Goal: Entertainment & Leisure: Consume media (video, audio)

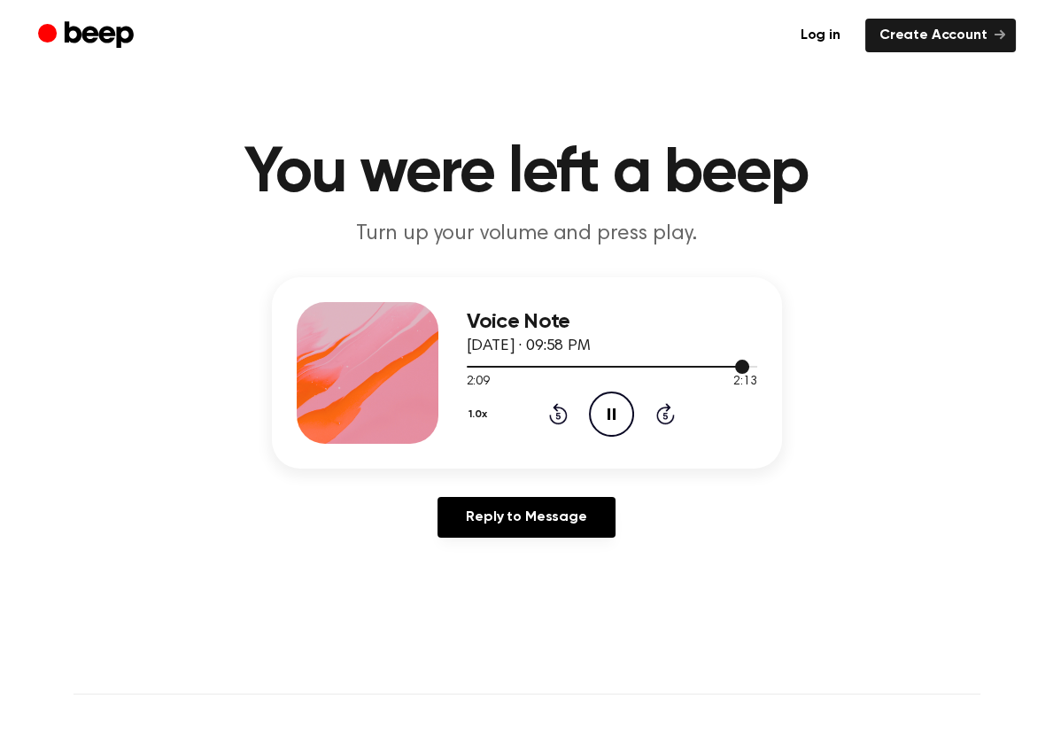
click at [723, 363] on div at bounding box center [612, 366] width 290 height 14
click at [675, 416] on div "1.0x Rewind 5 seconds Pause Audio Skip 5 seconds" at bounding box center [612, 413] width 290 height 45
click at [673, 416] on div "1.0x Rewind 5 seconds Pause Audio Skip 5 seconds" at bounding box center [612, 413] width 290 height 45
click at [666, 416] on icon at bounding box center [665, 416] width 4 height 7
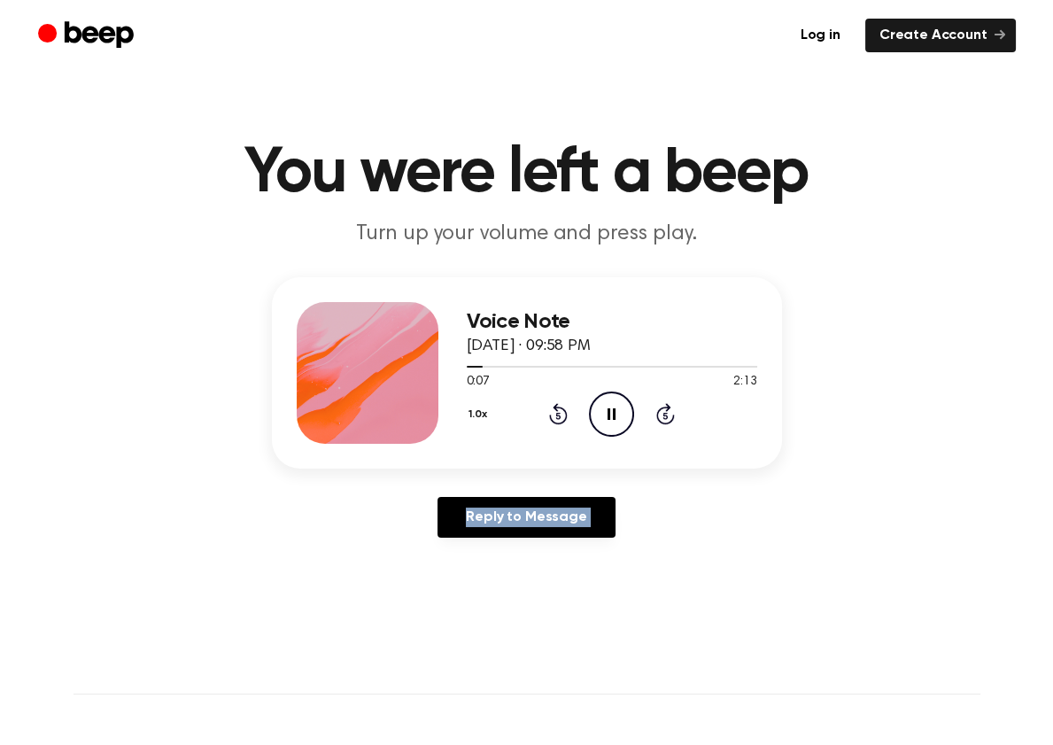
click at [666, 416] on icon at bounding box center [665, 416] width 4 height 7
click at [667, 416] on icon at bounding box center [665, 416] width 4 height 7
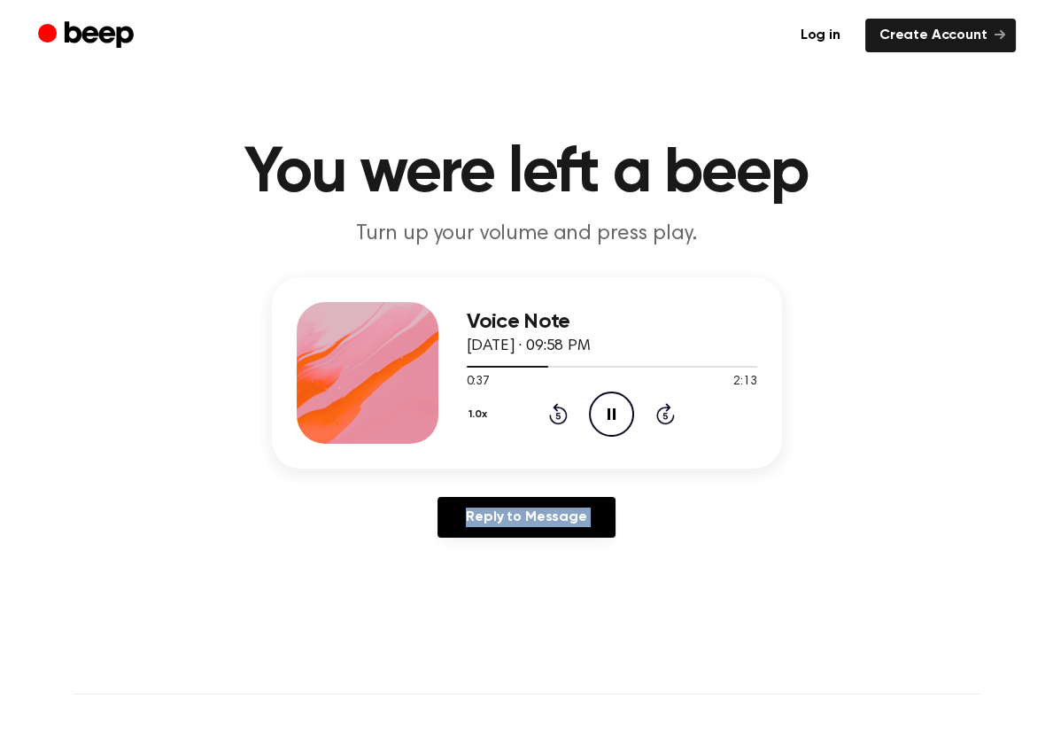
click at [667, 416] on icon at bounding box center [665, 416] width 4 height 7
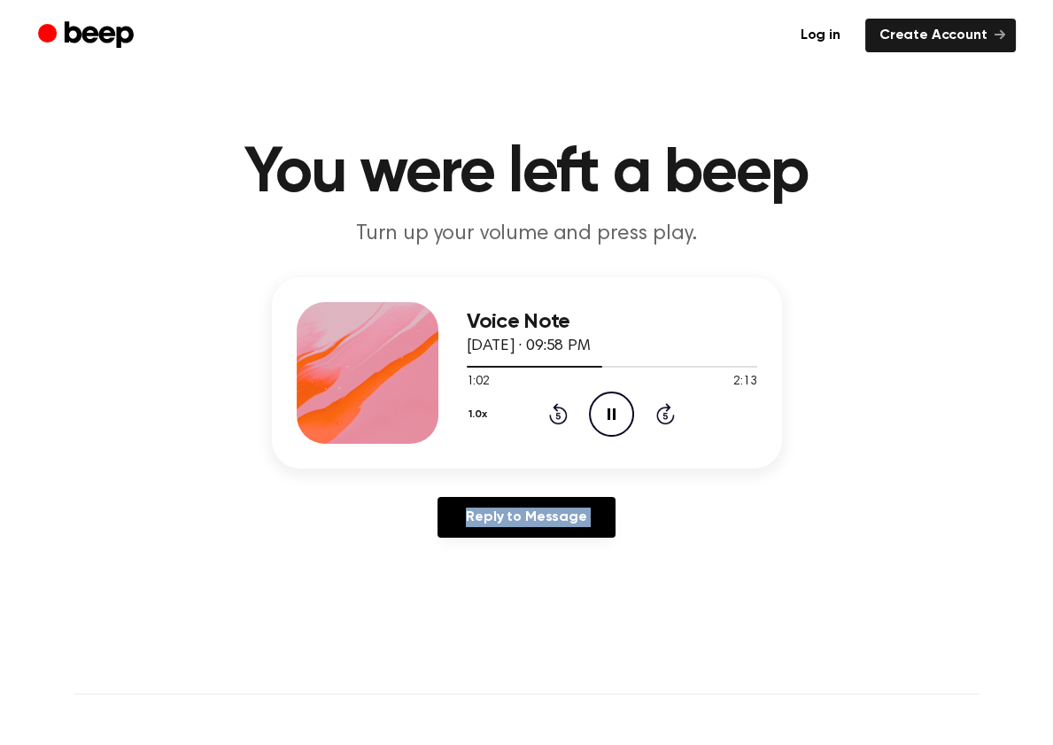
click at [667, 416] on icon at bounding box center [665, 416] width 4 height 7
click at [668, 415] on icon "Skip 5 seconds" at bounding box center [664, 413] width 19 height 23
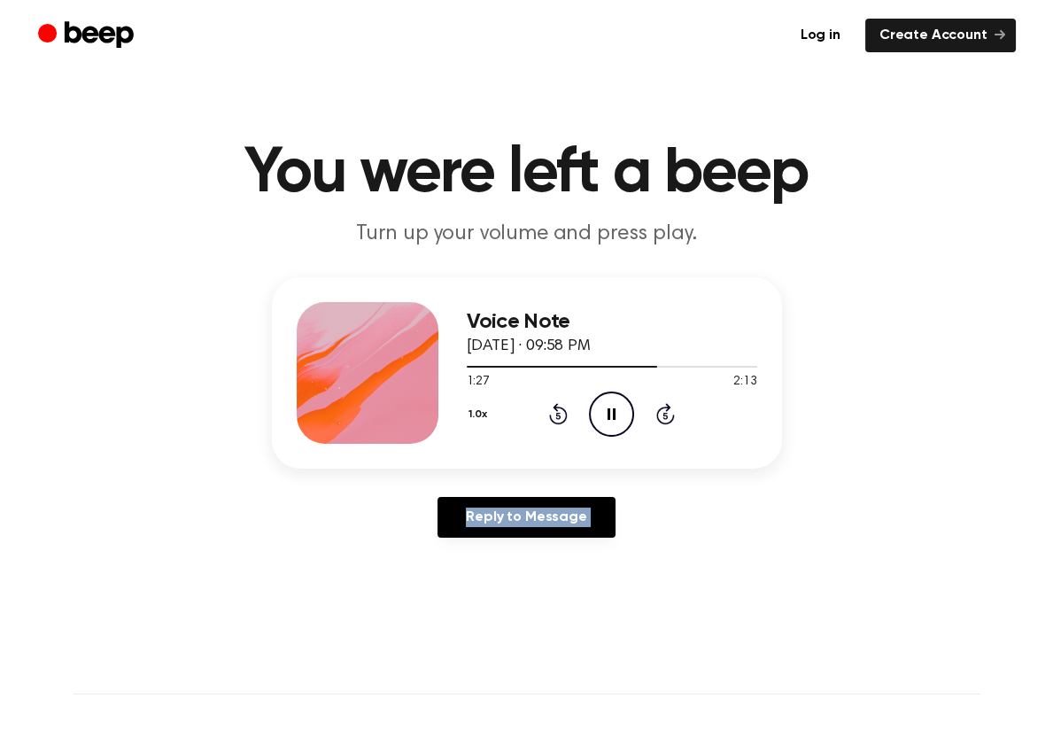
click at [668, 415] on icon "Skip 5 seconds" at bounding box center [664, 413] width 19 height 23
